Goal: Task Accomplishment & Management: Manage account settings

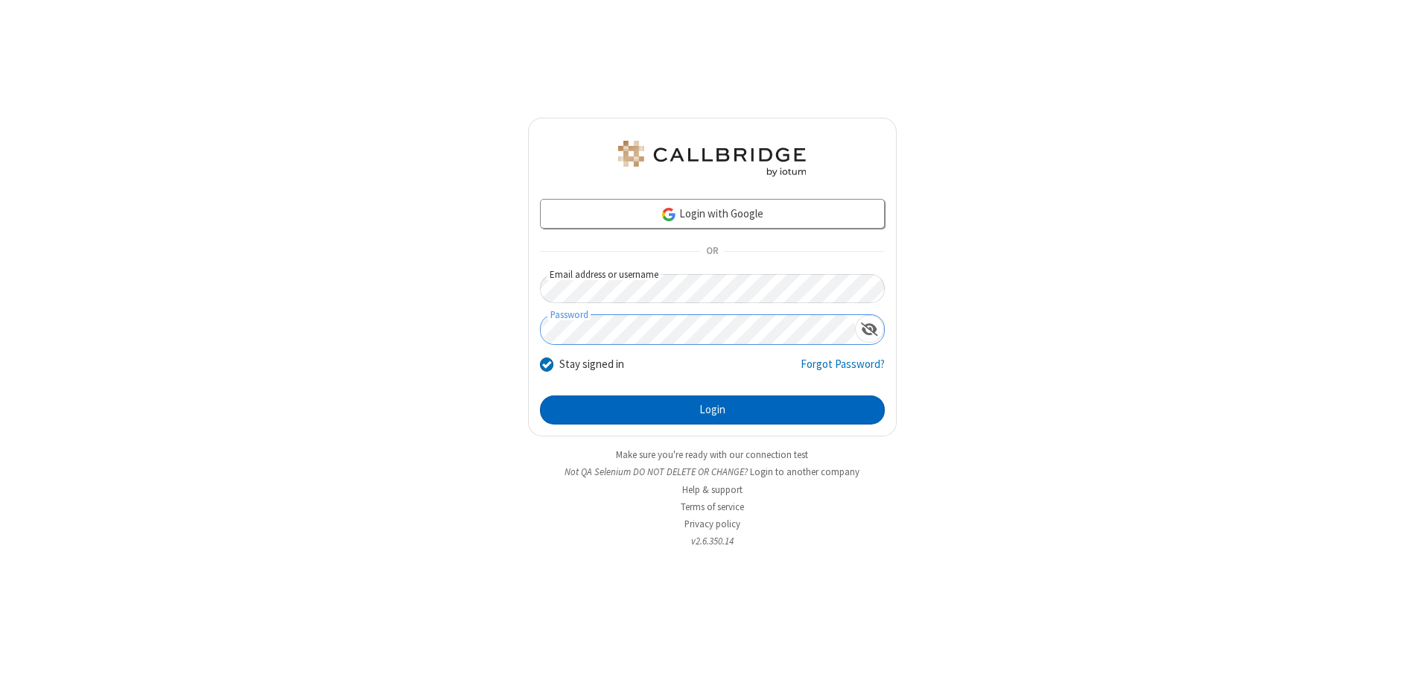
click at [712, 409] on button "Login" at bounding box center [712, 410] width 345 height 30
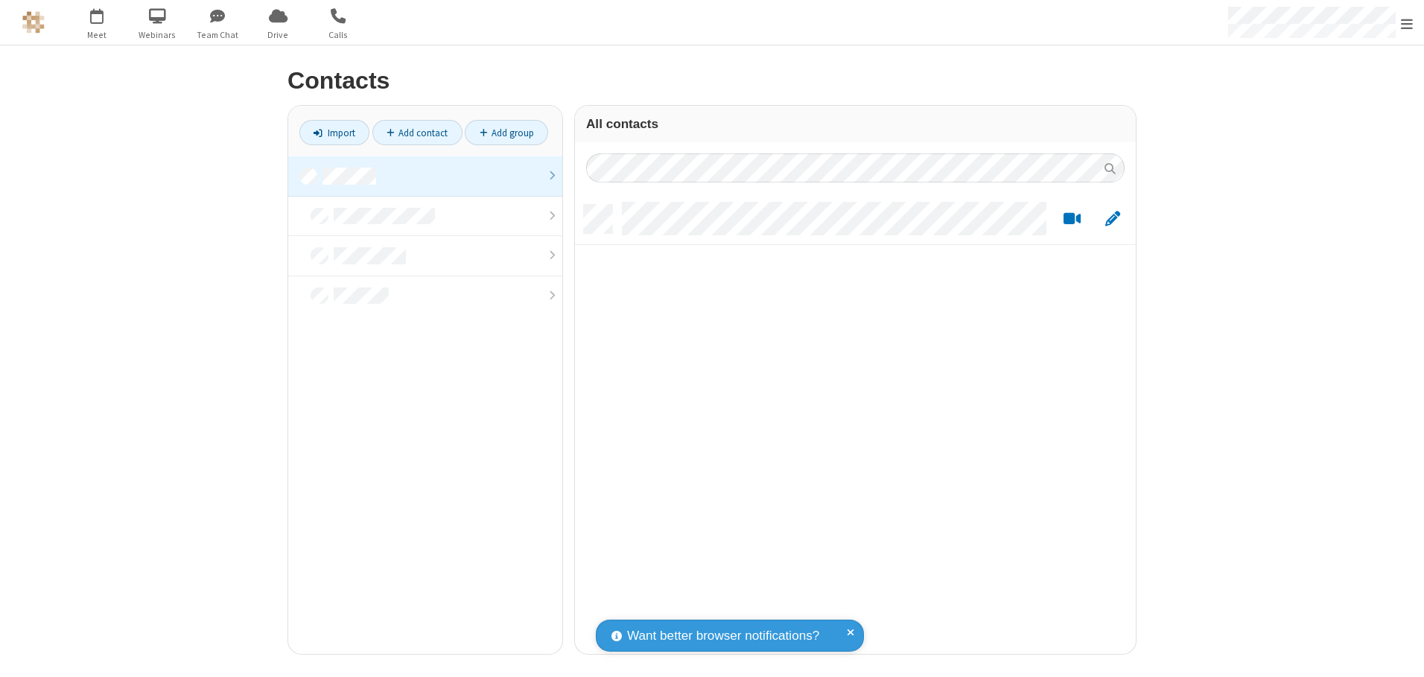
scroll to position [449, 549]
click at [425, 176] on link at bounding box center [425, 176] width 274 height 40
click at [417, 133] on link "Add contact" at bounding box center [417, 132] width 90 height 25
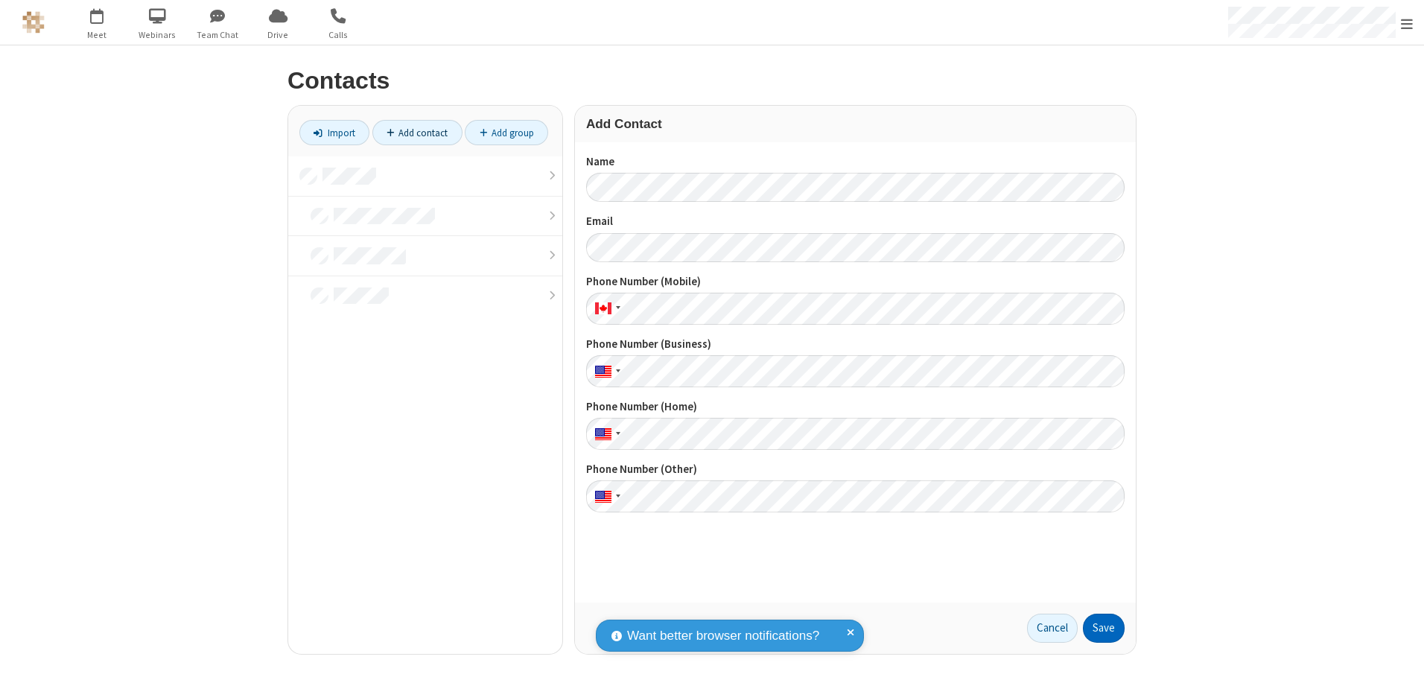
click at [1103, 628] on button "Save" at bounding box center [1104, 628] width 42 height 30
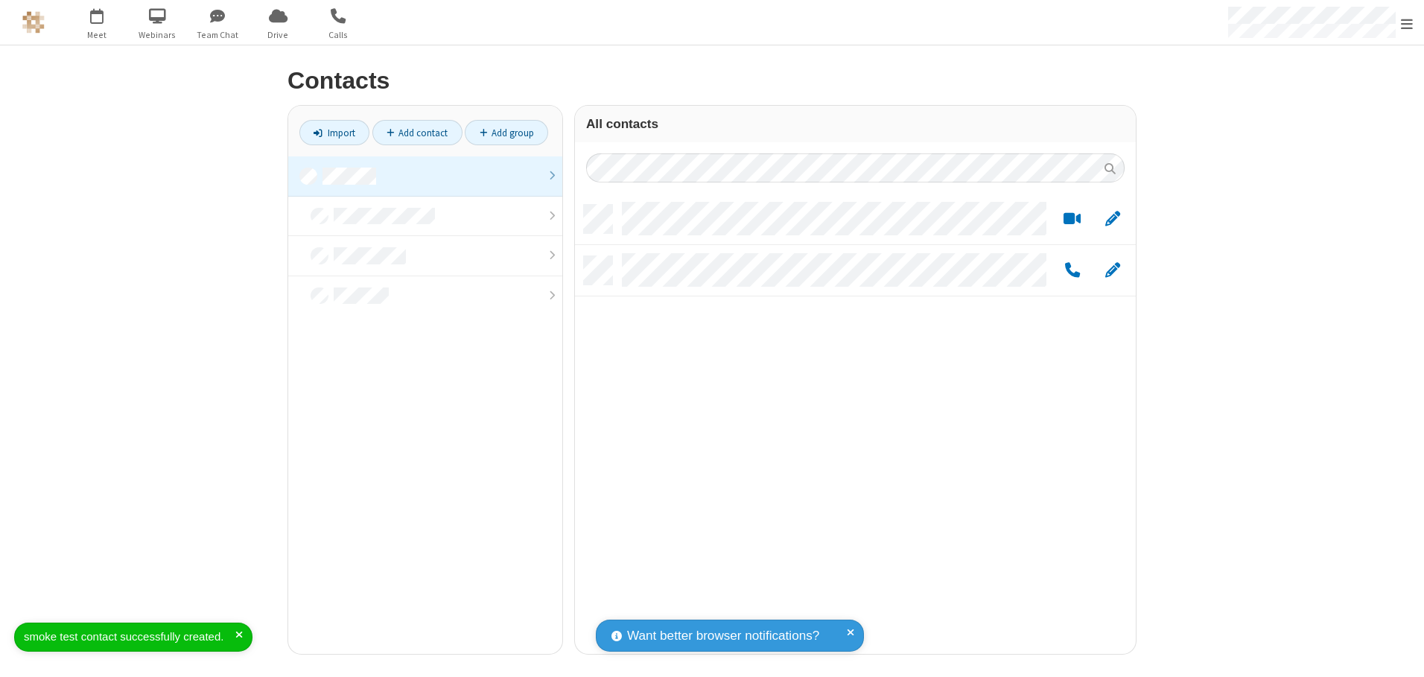
scroll to position [449, 549]
click at [417, 133] on link "Add contact" at bounding box center [417, 132] width 90 height 25
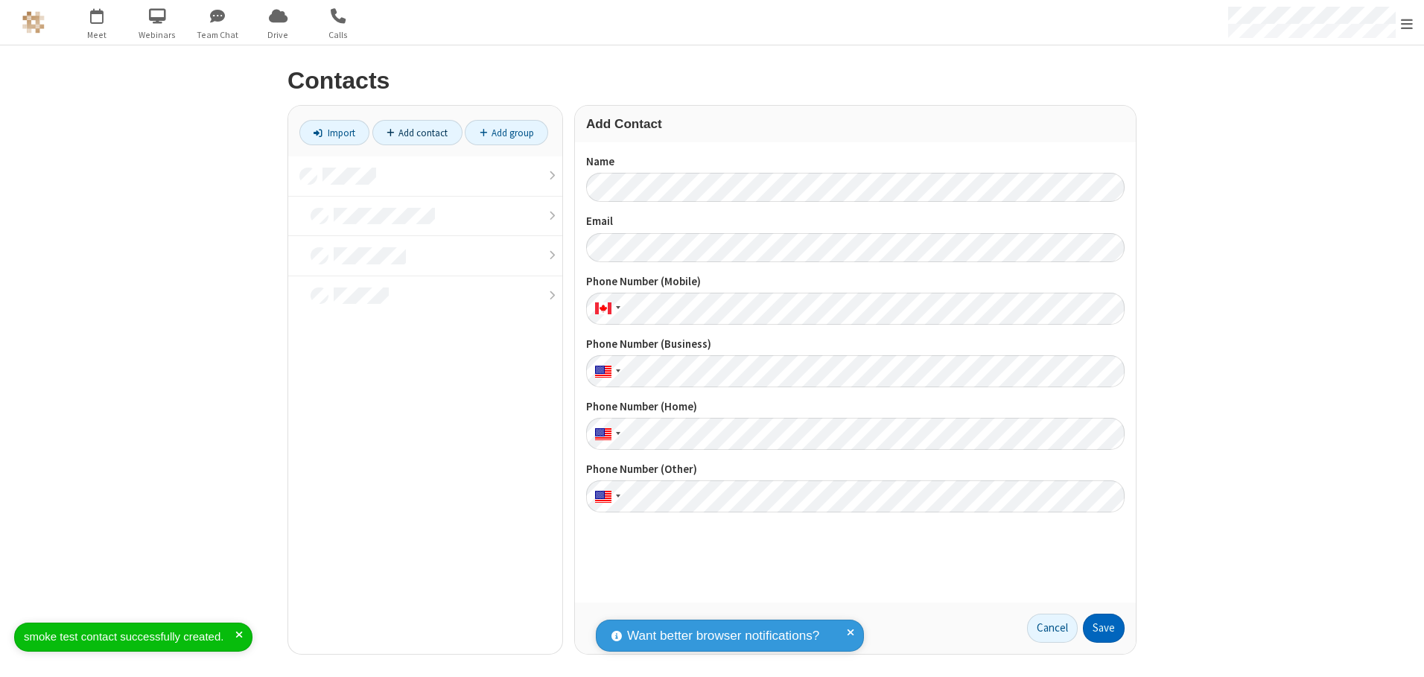
click at [1103, 628] on button "Save" at bounding box center [1104, 628] width 42 height 30
